Goal: Task Accomplishment & Management: Use online tool/utility

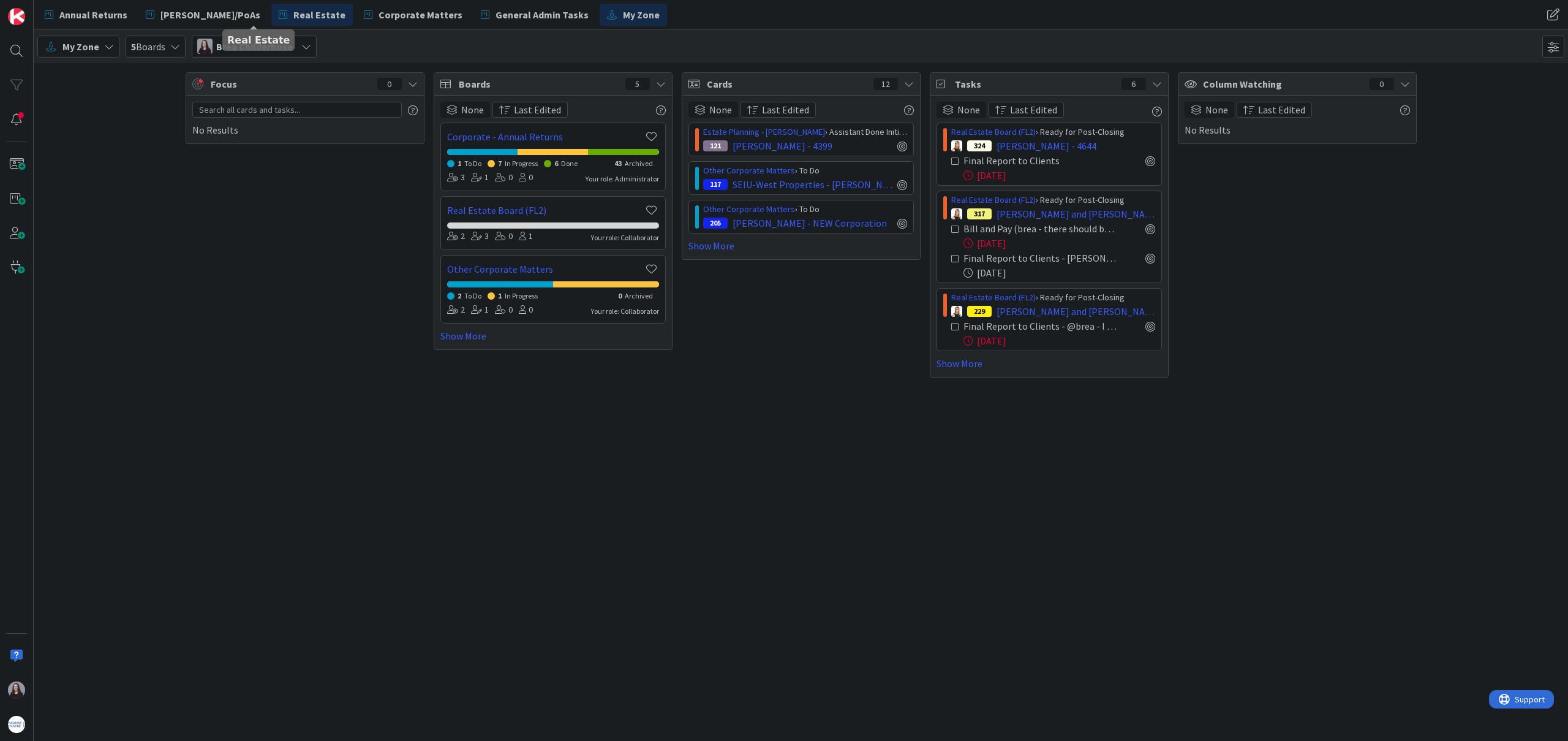
click at [293, 16] on span "Real Estate" at bounding box center [319, 15] width 52 height 15
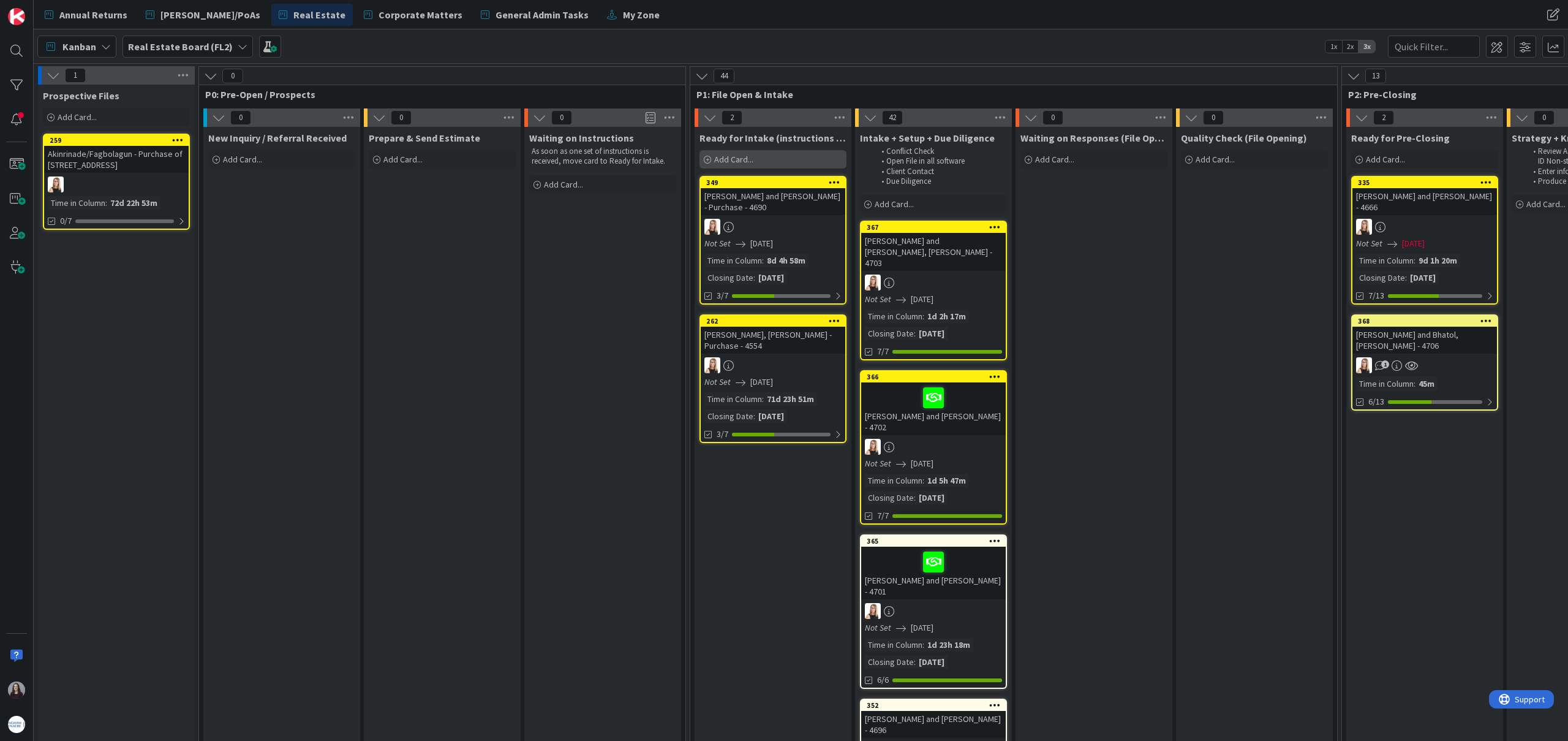
click at [745, 159] on span "Add Card..." at bounding box center [734, 159] width 39 height 11
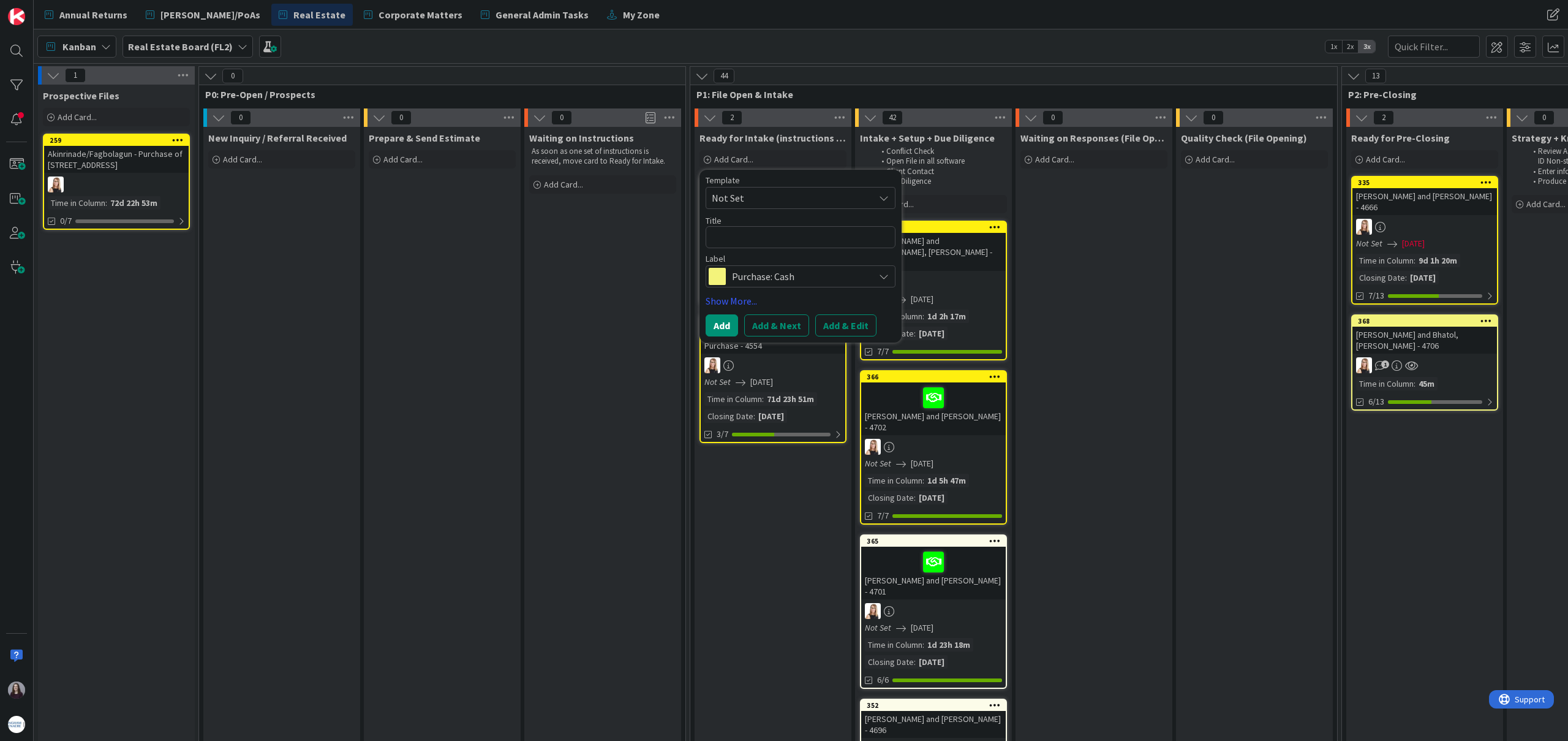
click at [795, 199] on span "Not Set" at bounding box center [788, 198] width 153 height 16
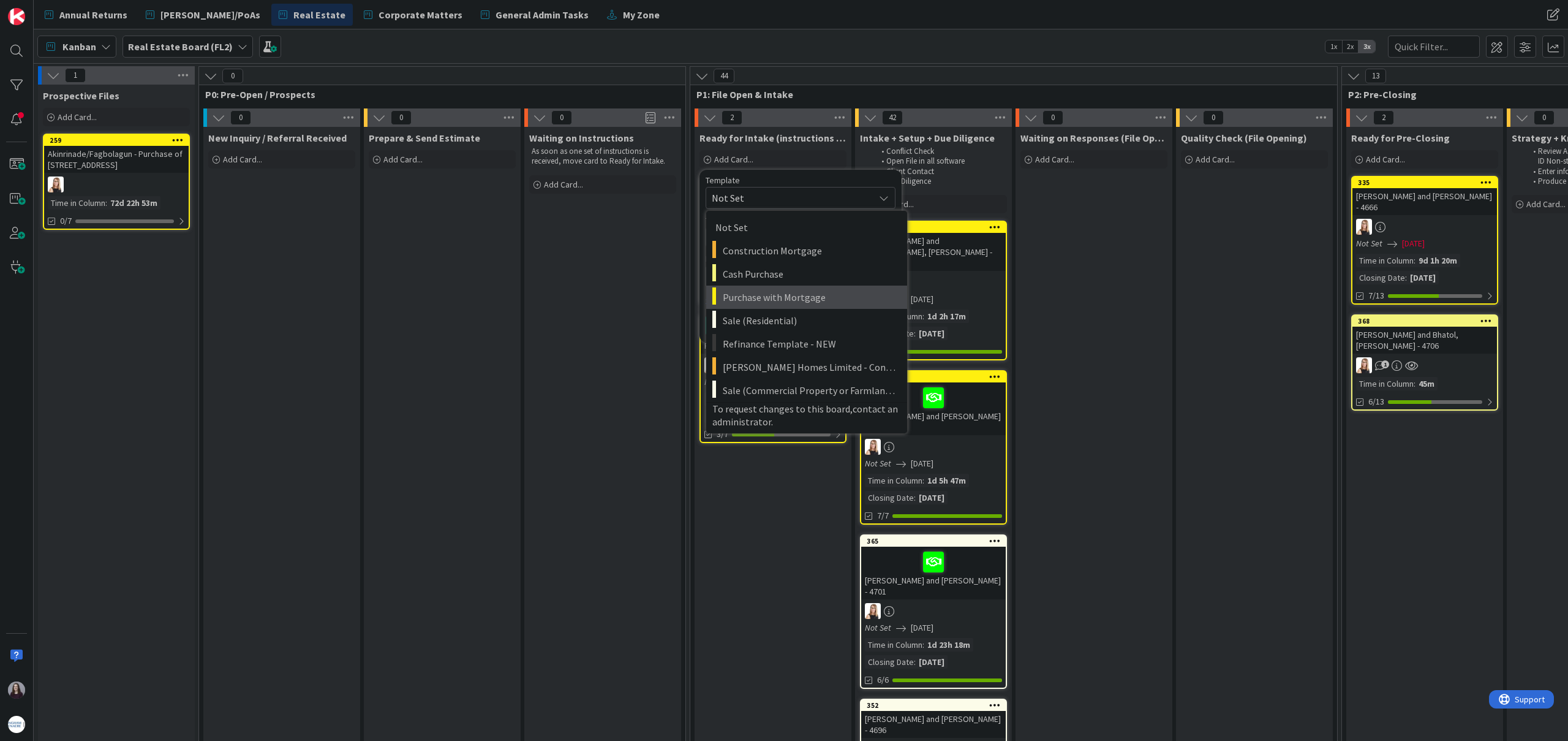
click at [805, 298] on span "Purchase with Mortgage" at bounding box center [810, 298] width 176 height 16
type textarea "x"
type textarea "Purchase with Mortgage"
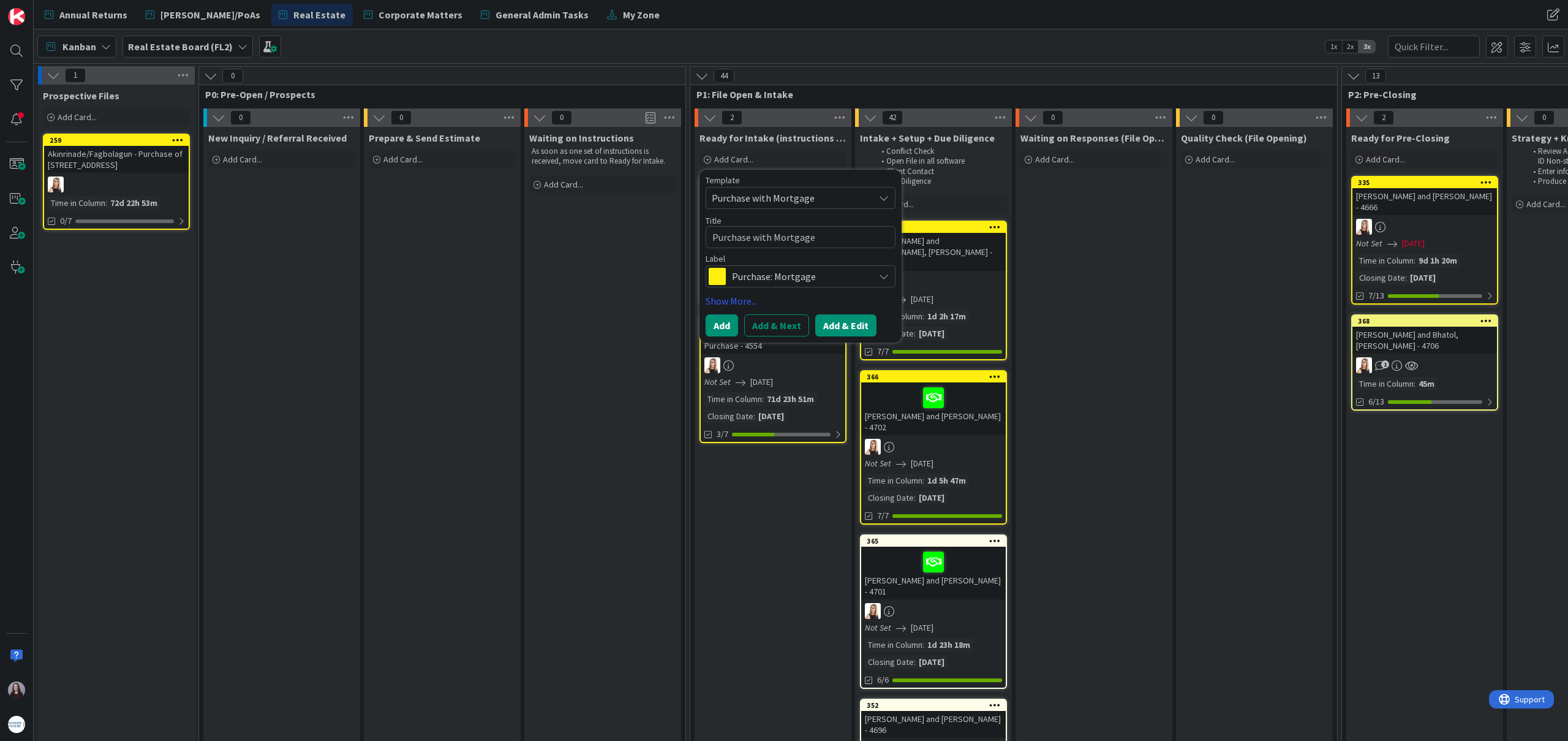
click at [864, 316] on button "Add & Edit" at bounding box center [845, 325] width 61 height 22
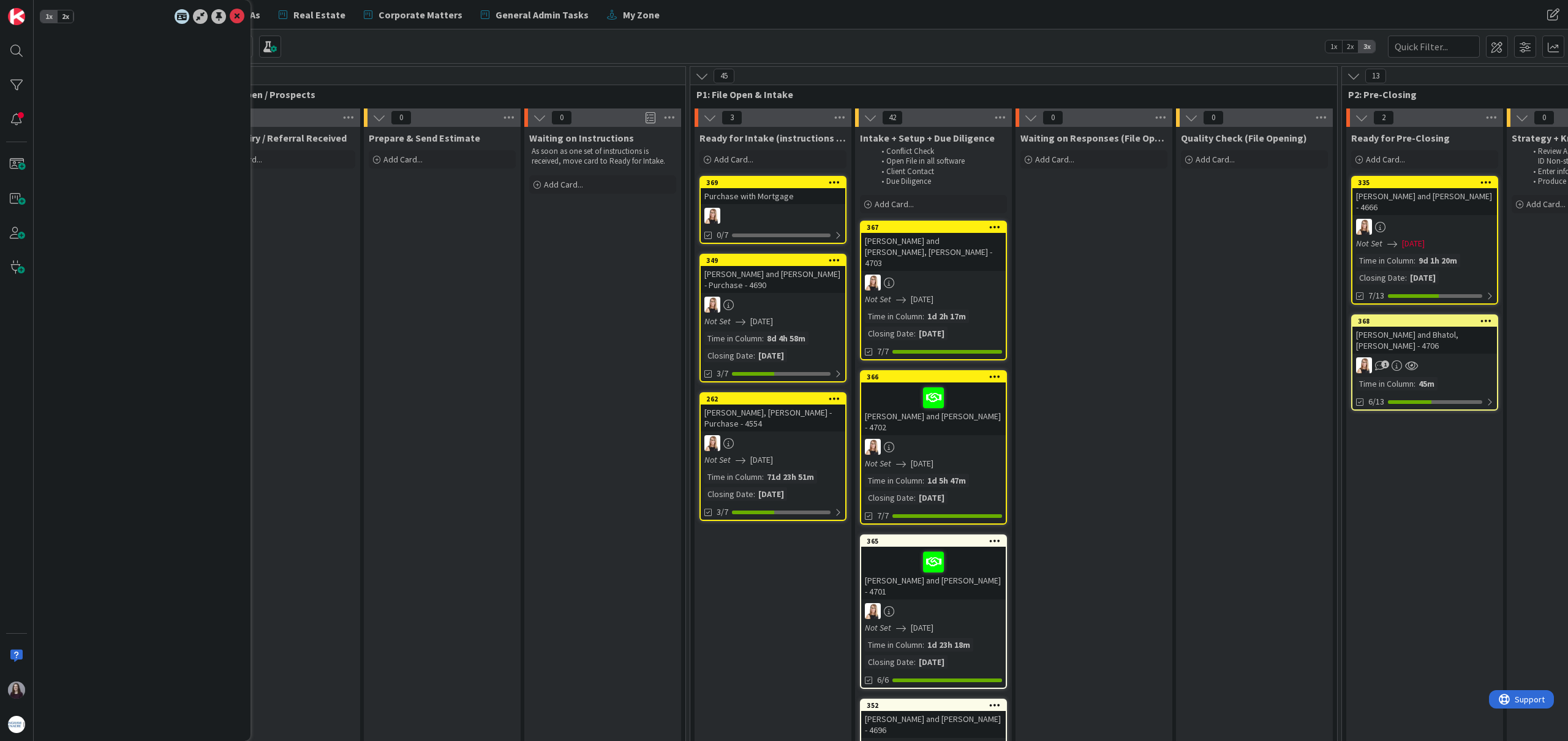
click at [810, 216] on div at bounding box center [773, 216] width 145 height 16
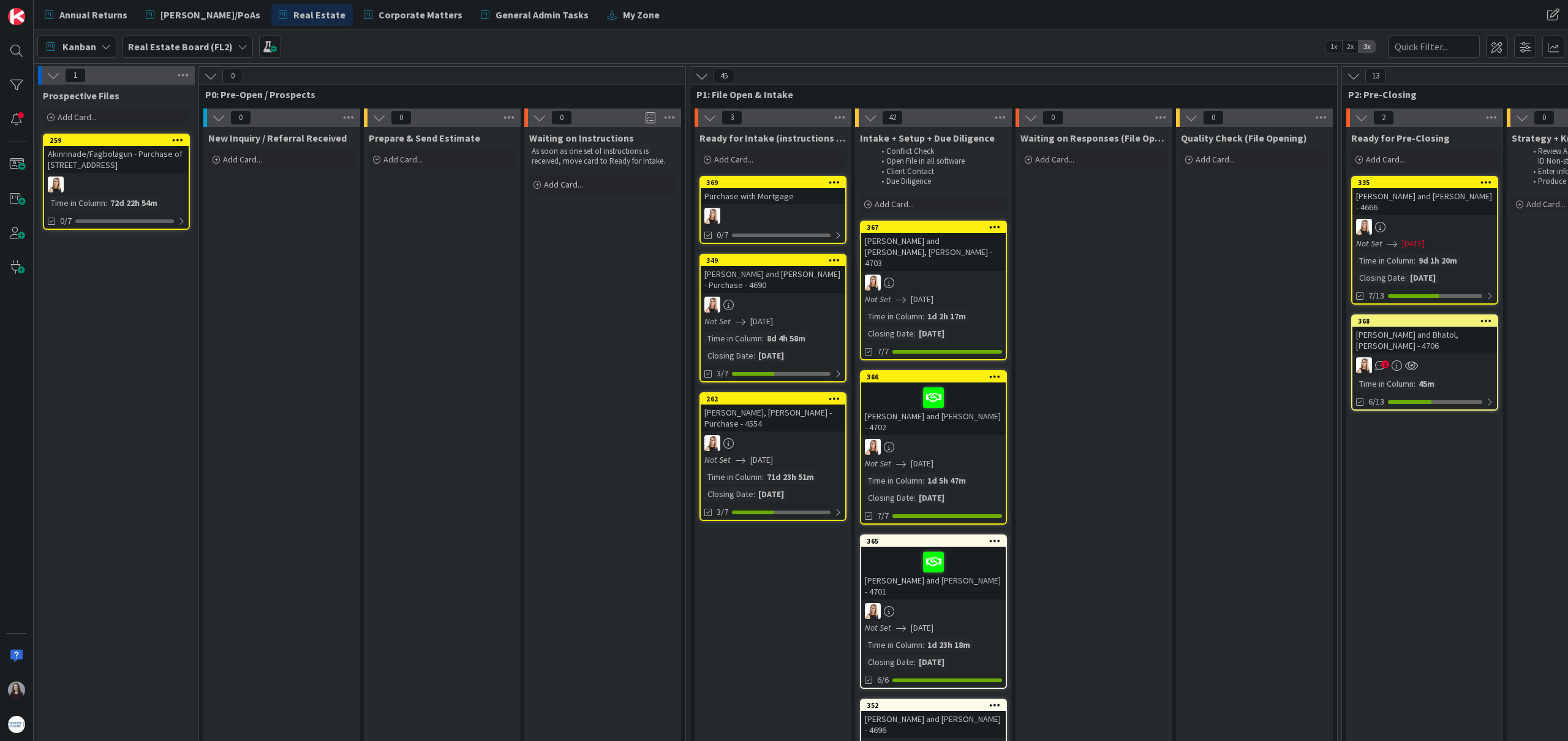
click at [811, 215] on div at bounding box center [773, 216] width 145 height 16
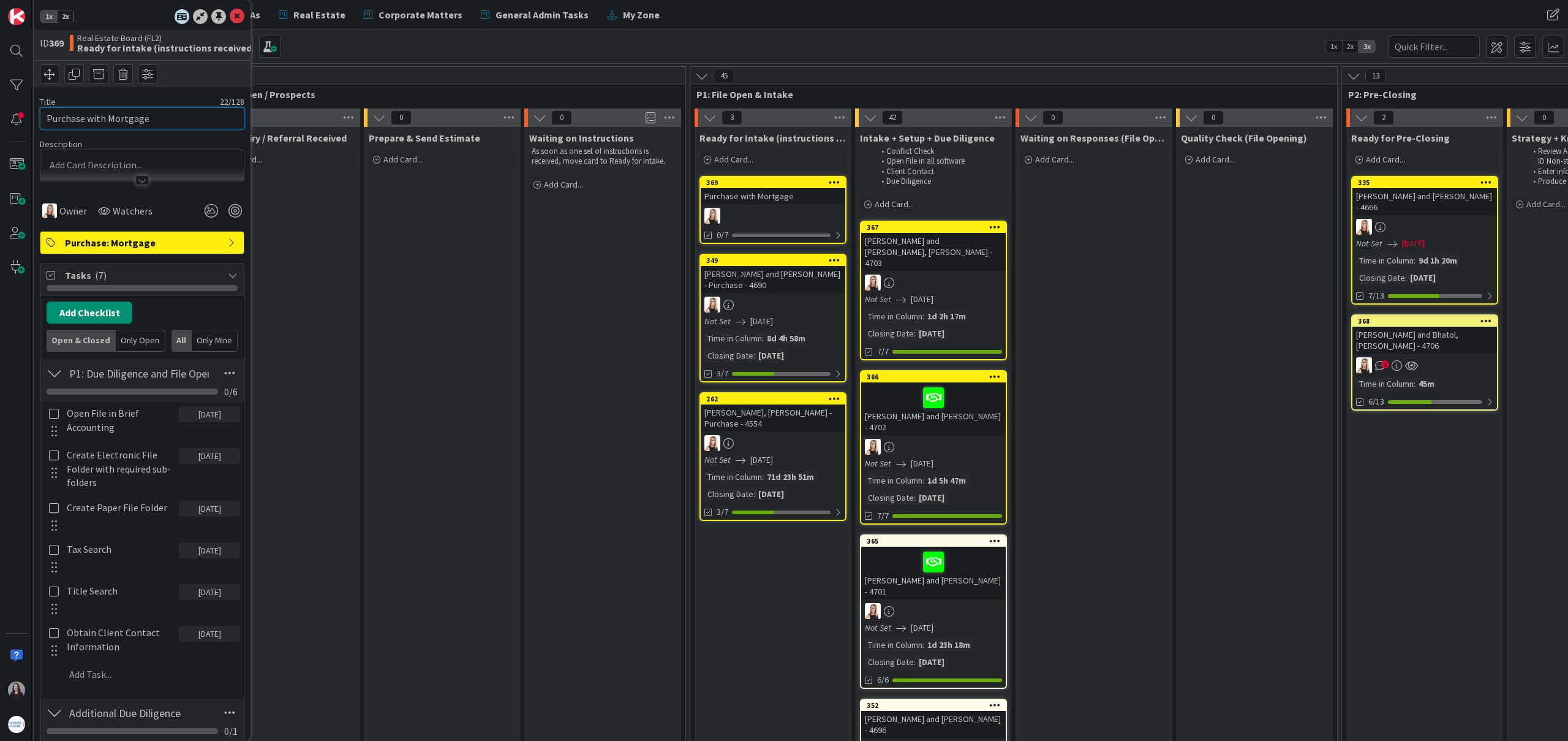
drag, startPoint x: 165, startPoint y: 123, endPoint x: 0, endPoint y: 119, distance: 165.0
click at [0, 119] on div "1x 2x ID 369 Real Estate Board (FL2) Ready for Intake (instructions received) T…" at bounding box center [16, 370] width 33 height 741
type input "[PERSON_NAME] - Purchase - 4708"
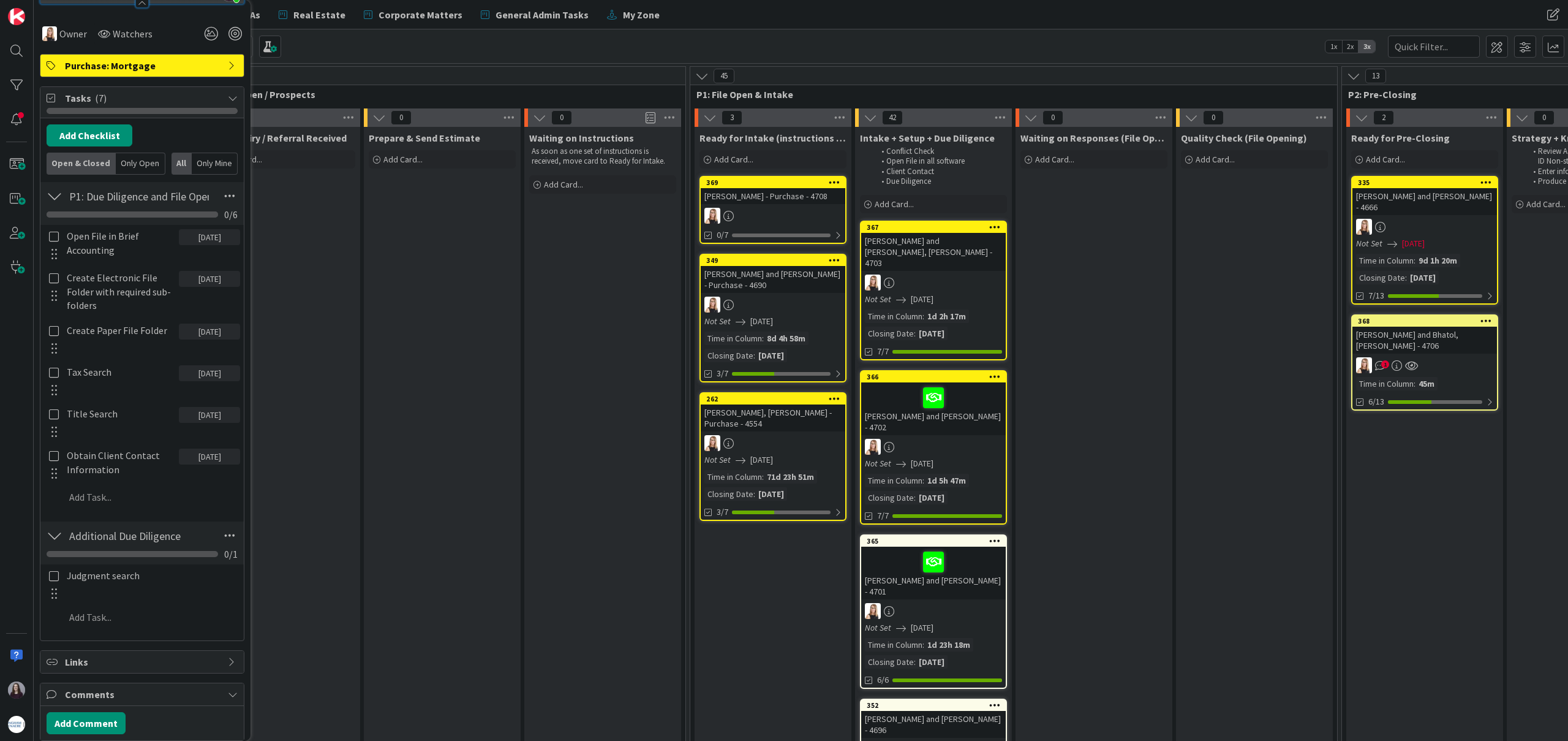
scroll to position [264, 0]
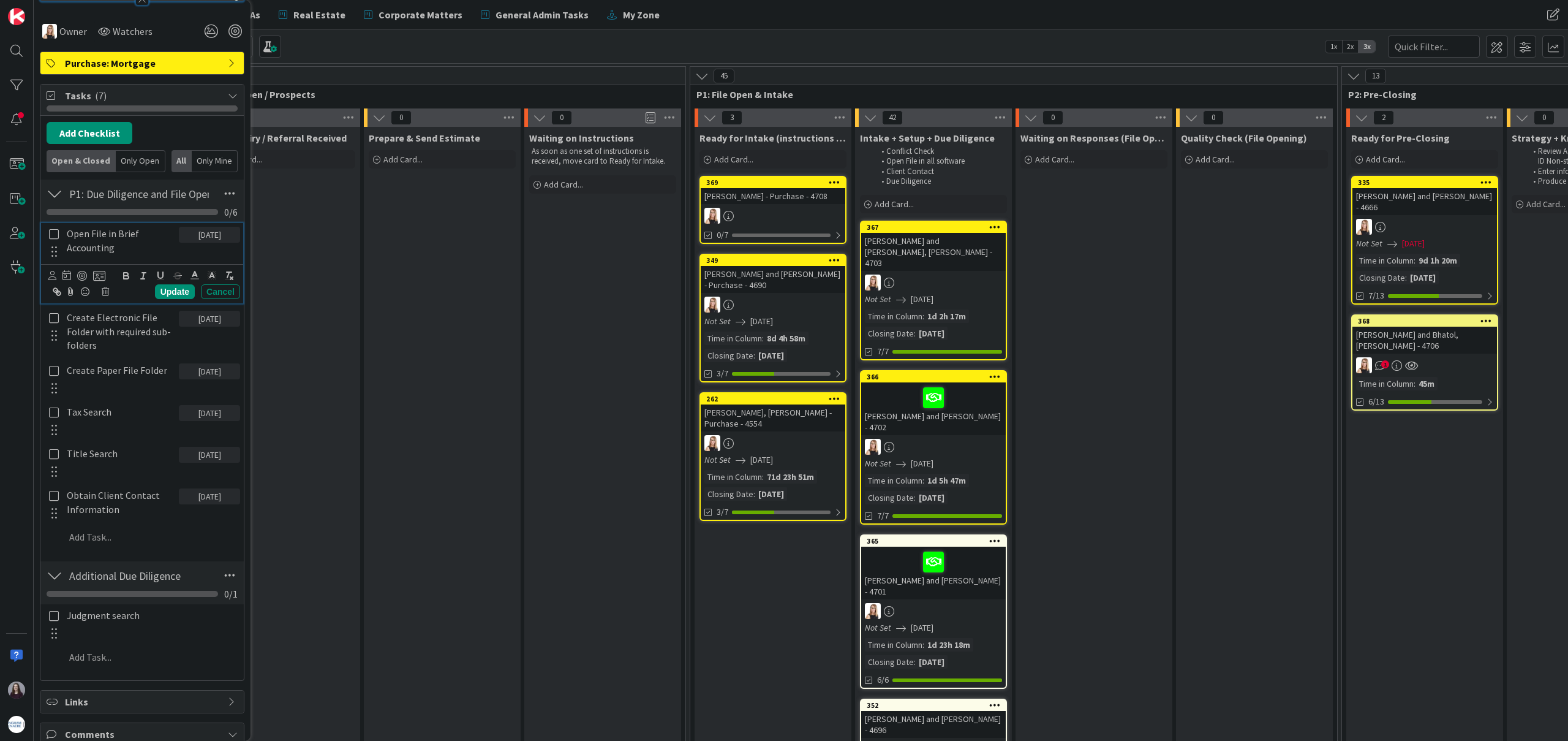
click at [54, 233] on icon at bounding box center [54, 234] width 14 height 11
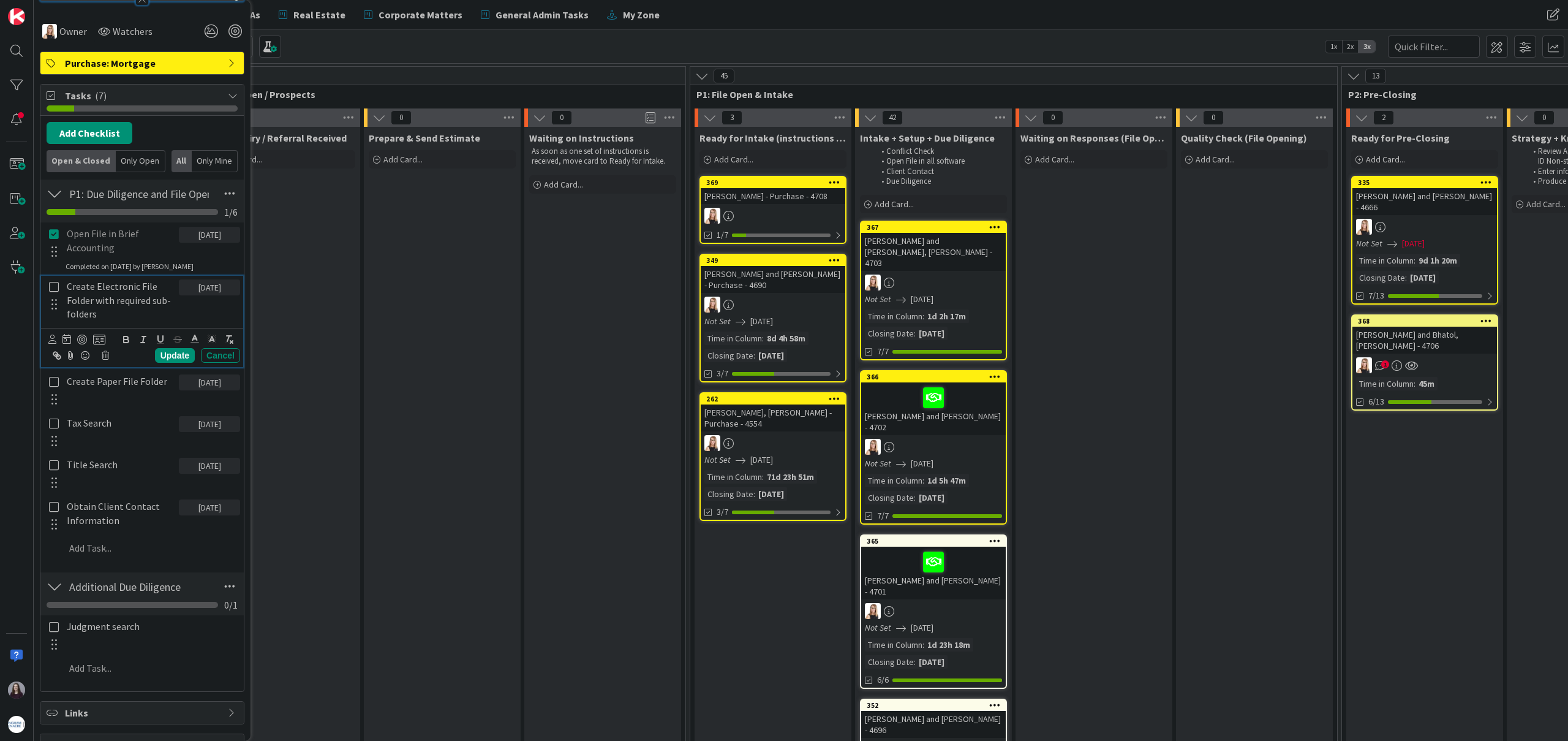
click at [54, 284] on icon at bounding box center [54, 287] width 14 height 11
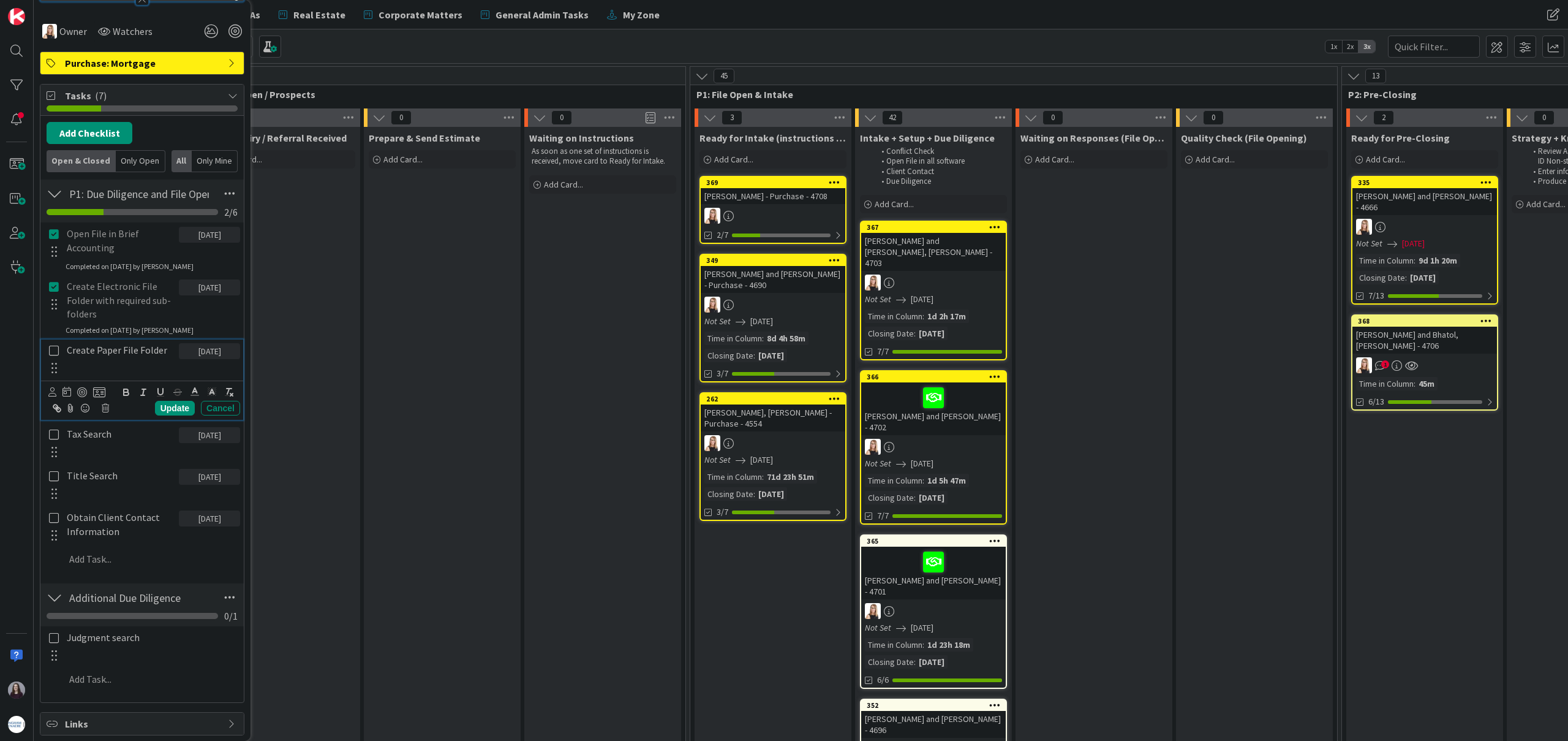
click at [56, 355] on icon at bounding box center [54, 351] width 14 height 11
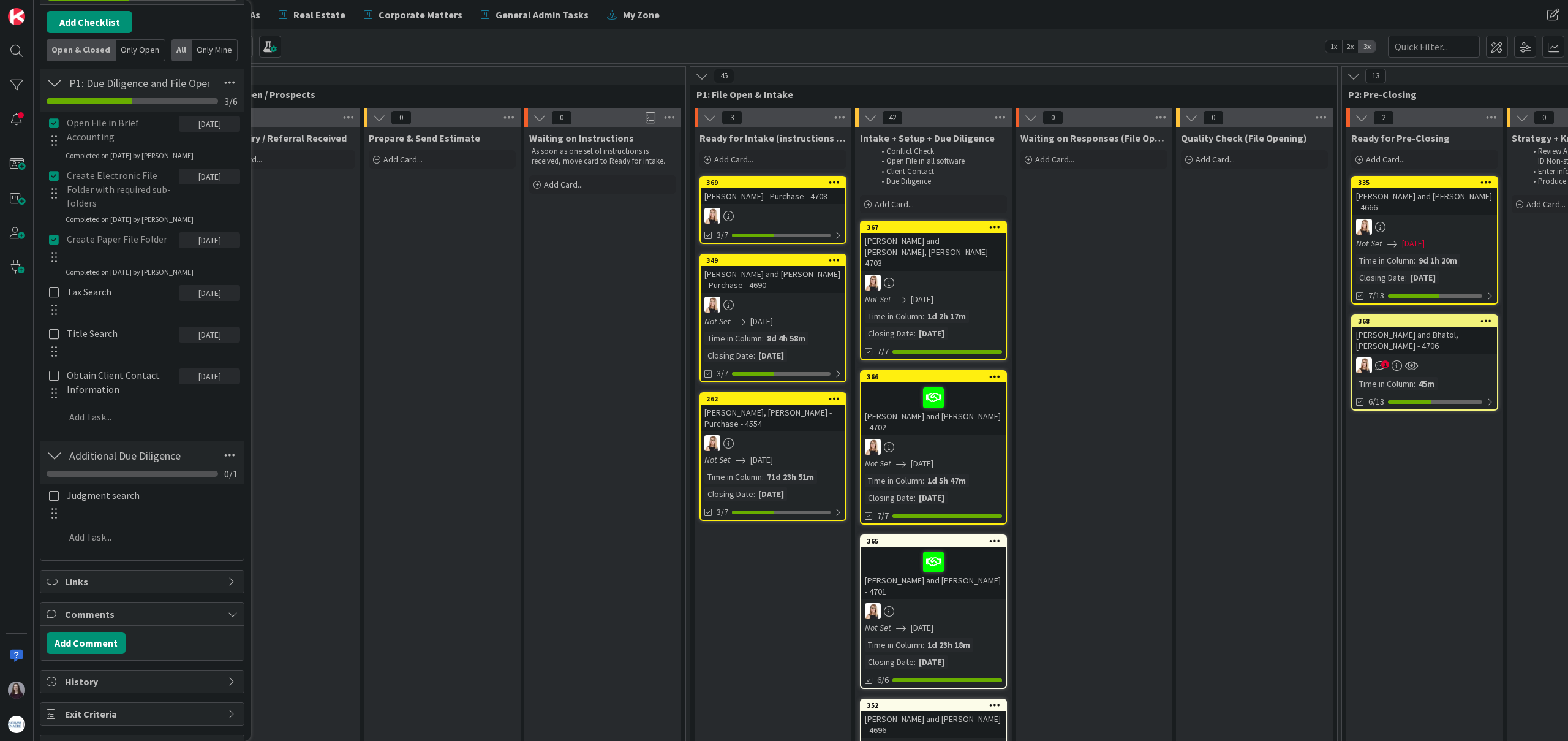
scroll to position [384, 0]
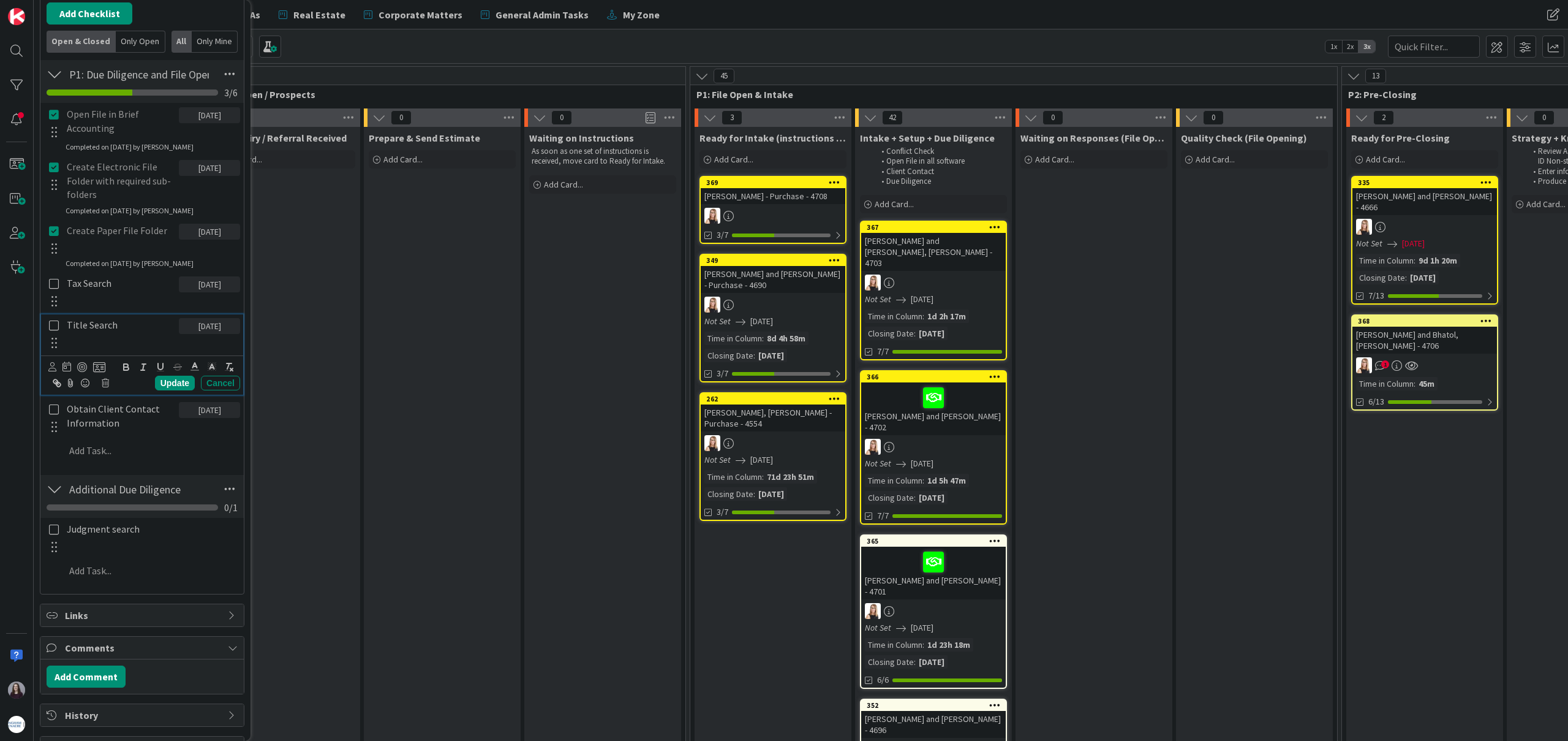
click at [58, 325] on icon at bounding box center [54, 325] width 14 height 11
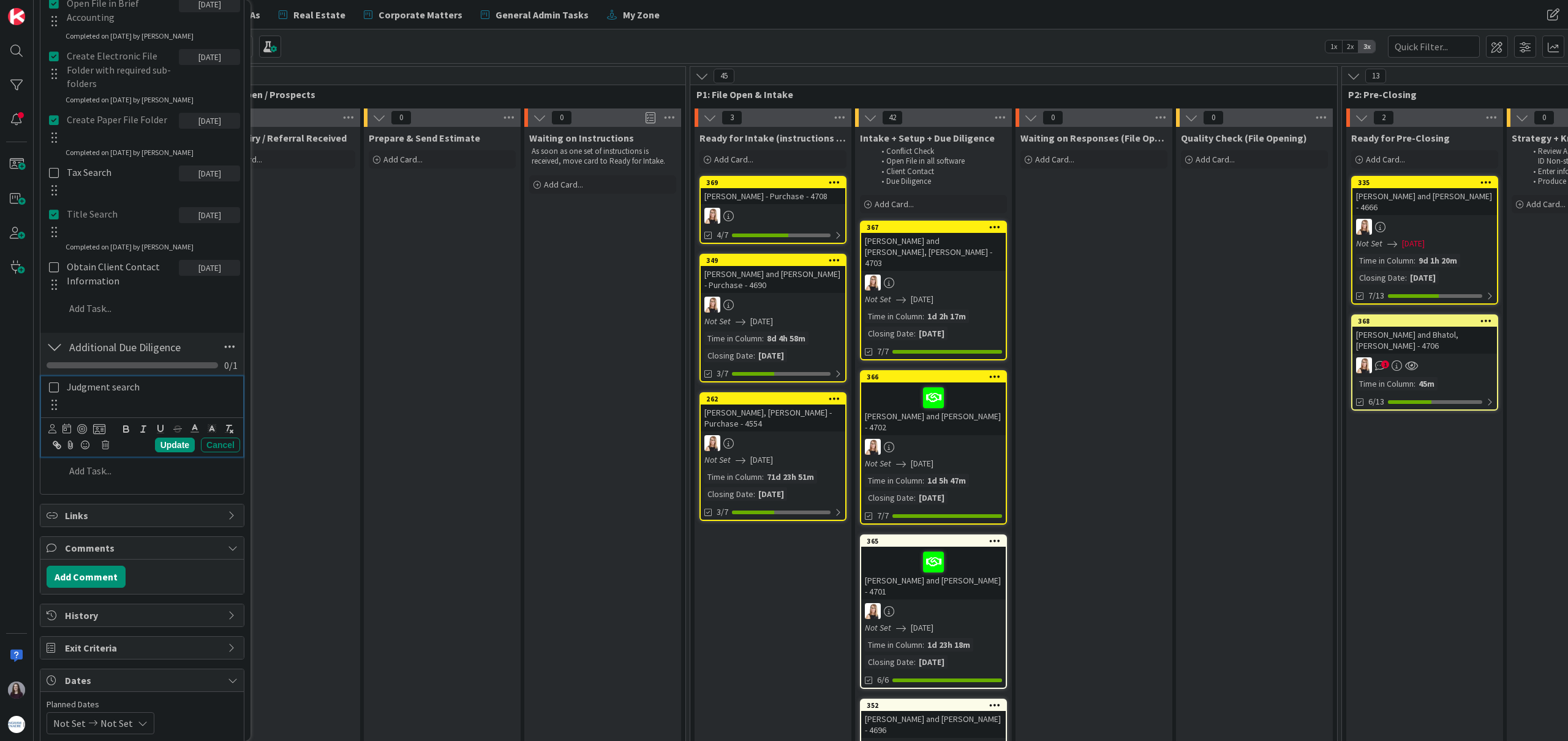
click at [51, 392] on icon at bounding box center [54, 388] width 14 height 11
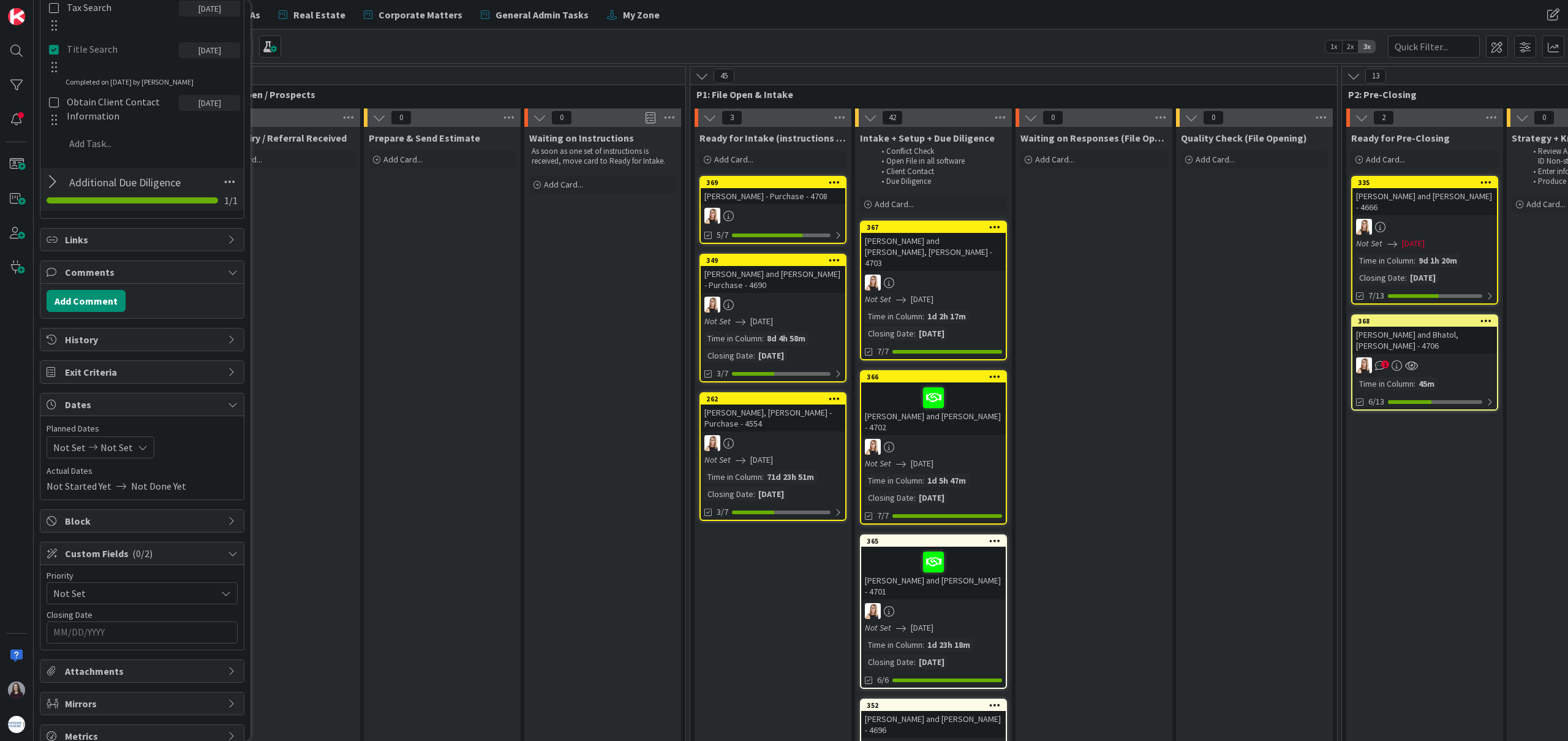
scroll to position [676, 0]
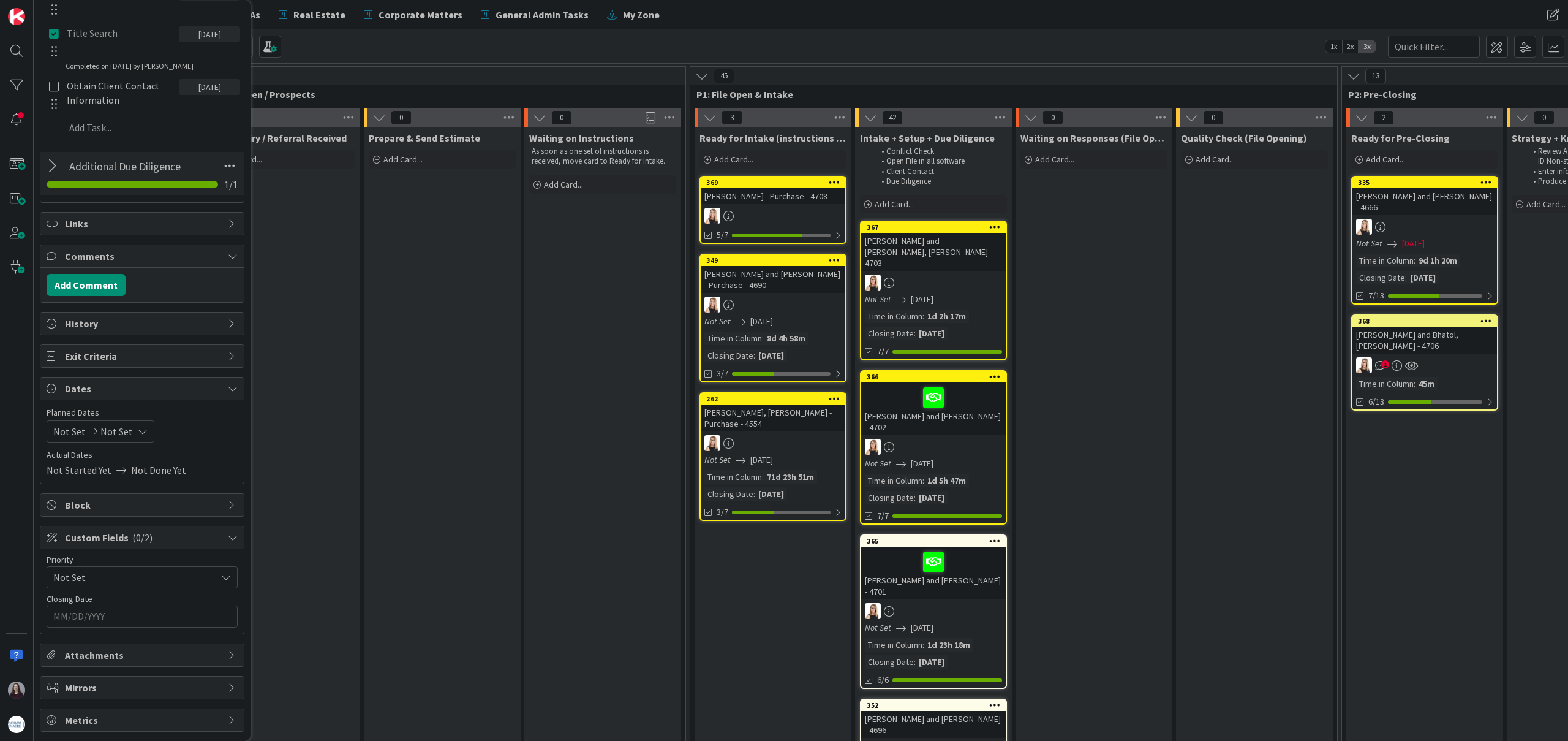
click at [139, 434] on icon at bounding box center [143, 432] width 10 height 10
click at [170, 606] on td "28" at bounding box center [167, 608] width 24 height 24
type input "[DATE]"
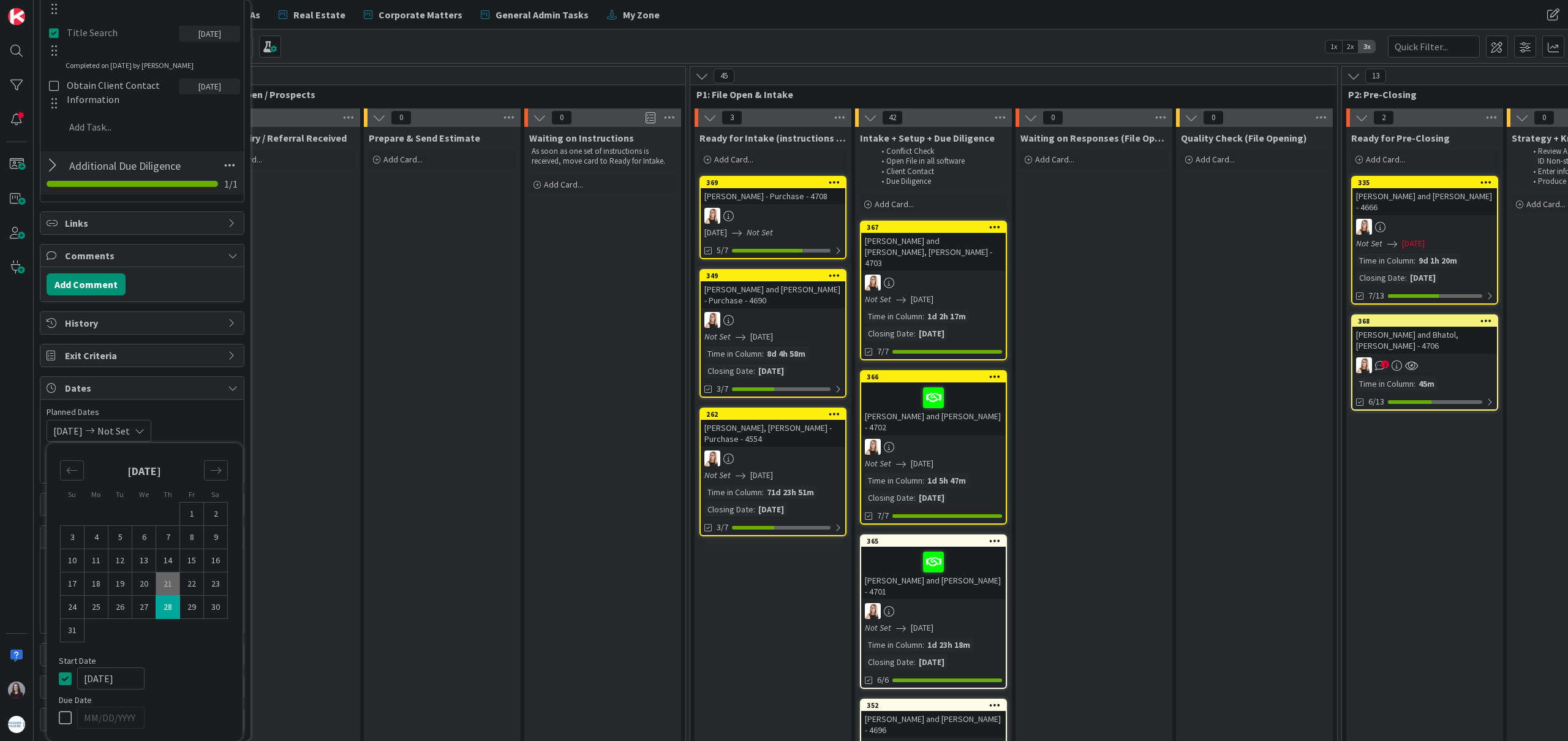
click at [165, 608] on td "28" at bounding box center [167, 608] width 24 height 24
type input "[DATE]"
click at [66, 675] on icon at bounding box center [67, 678] width 19 height 15
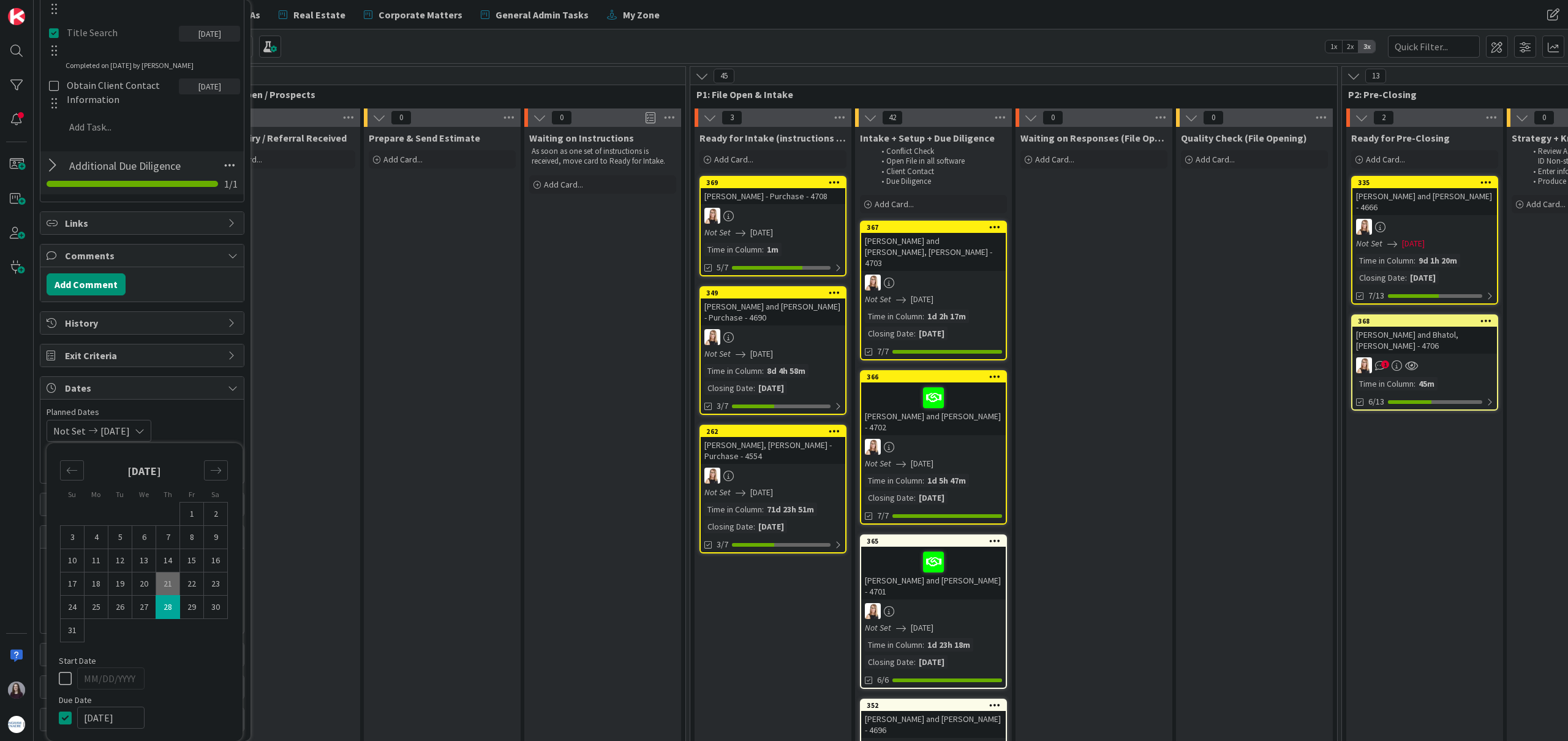
click at [212, 426] on div "Not Set [DATE] Su Mo Tu We Th Fr Sa [DATE] 1 2 3 4 5 6 7 8 9 10 11 12 13 14 15 …" at bounding box center [141, 430] width 191 height 22
click at [165, 612] on input "MM/DD/YYYY" at bounding box center [142, 617] width 178 height 21
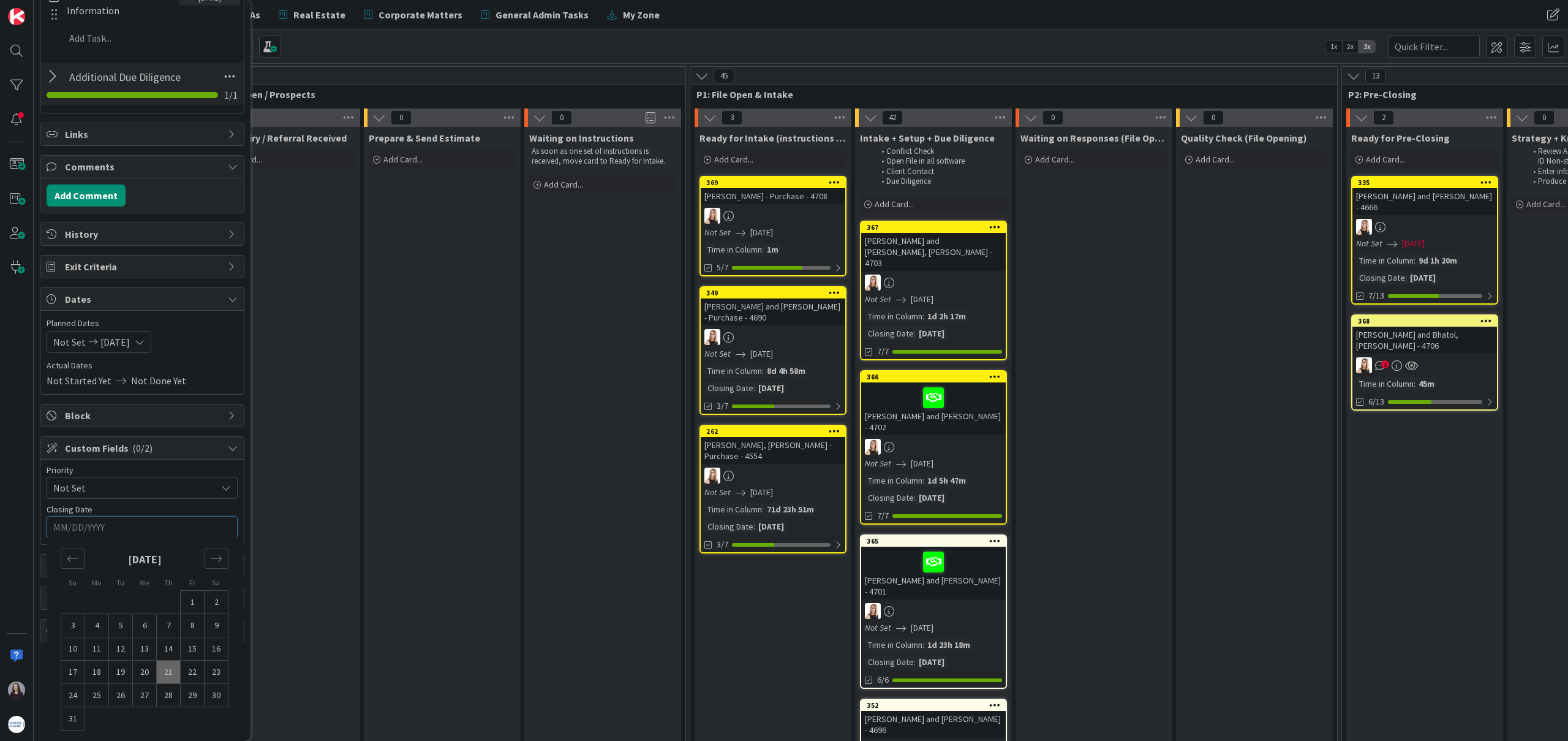
scroll to position [769, 0]
click at [167, 695] on td "28" at bounding box center [168, 692] width 24 height 24
type input "[DATE]"
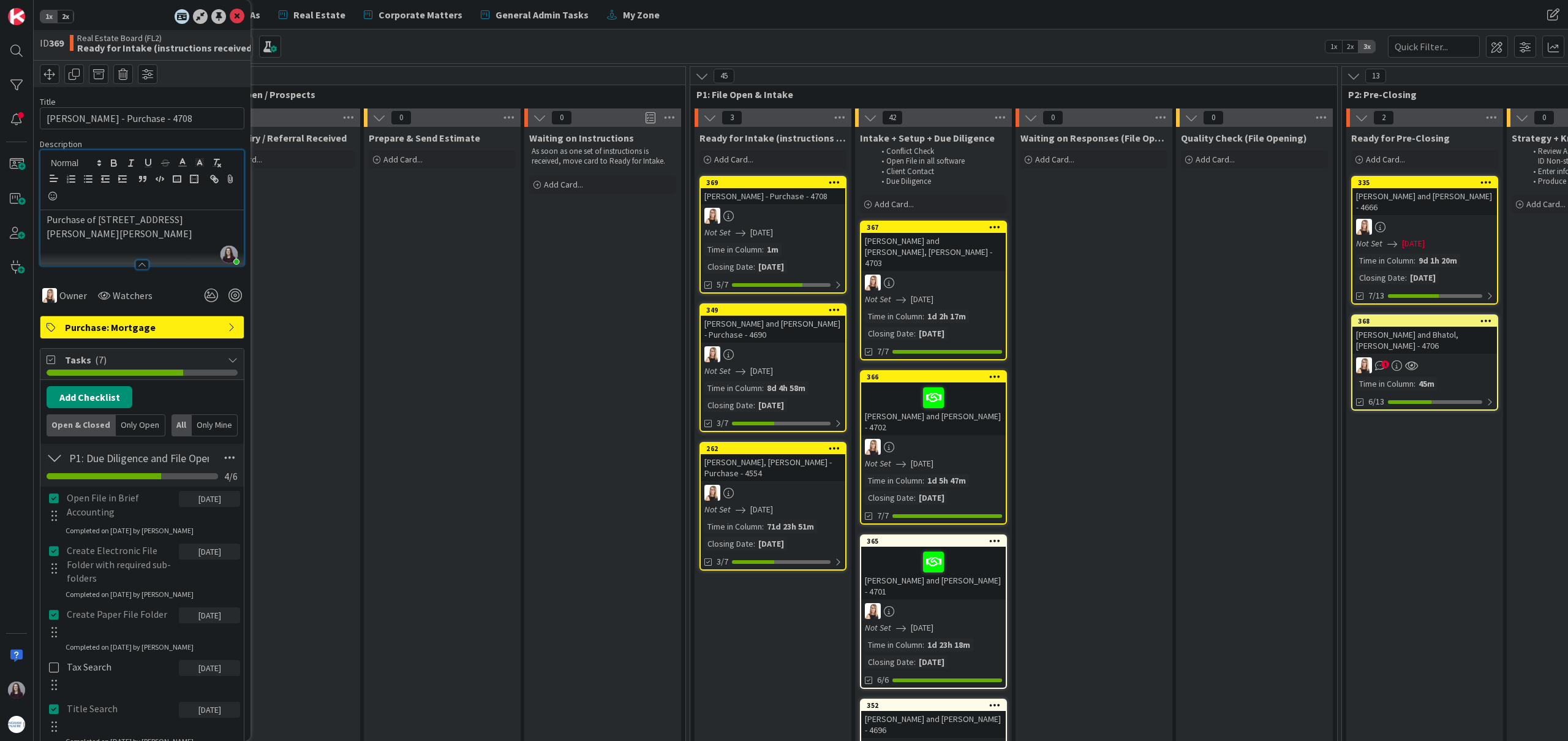
scroll to position [5, 0]
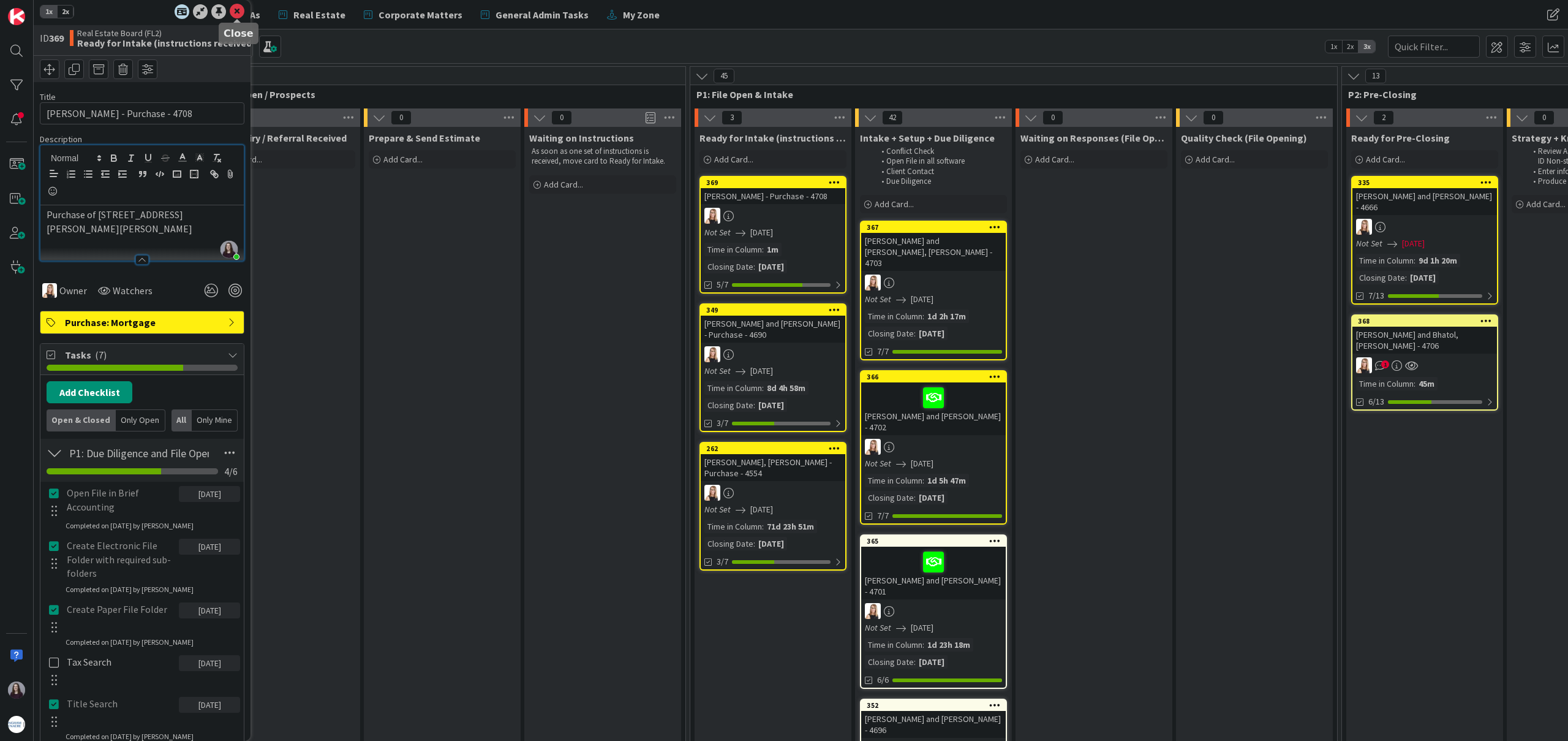
click at [232, 9] on icon at bounding box center [237, 11] width 15 height 15
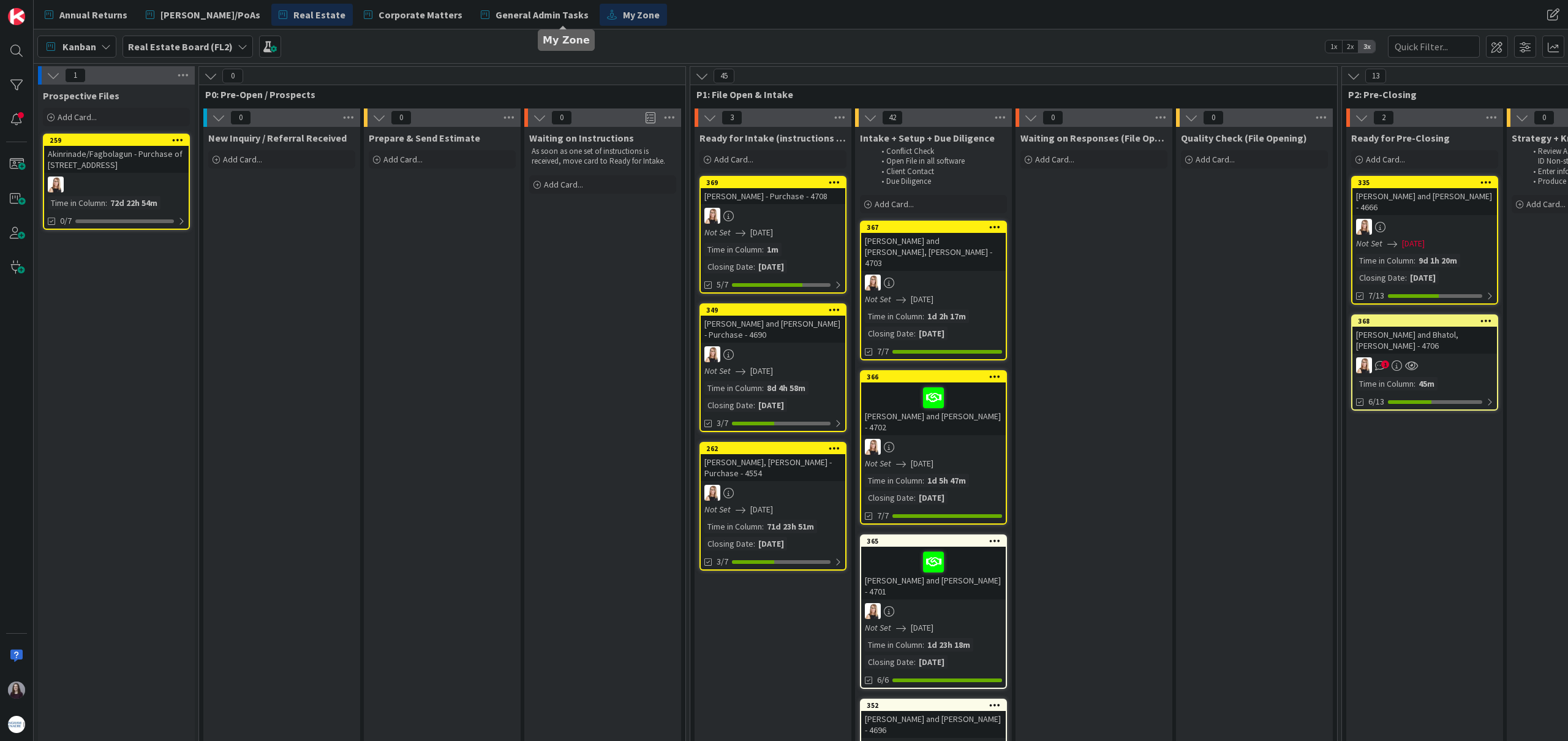
click at [623, 16] on span "My Zone" at bounding box center [641, 15] width 37 height 15
